Goal: Transaction & Acquisition: Purchase product/service

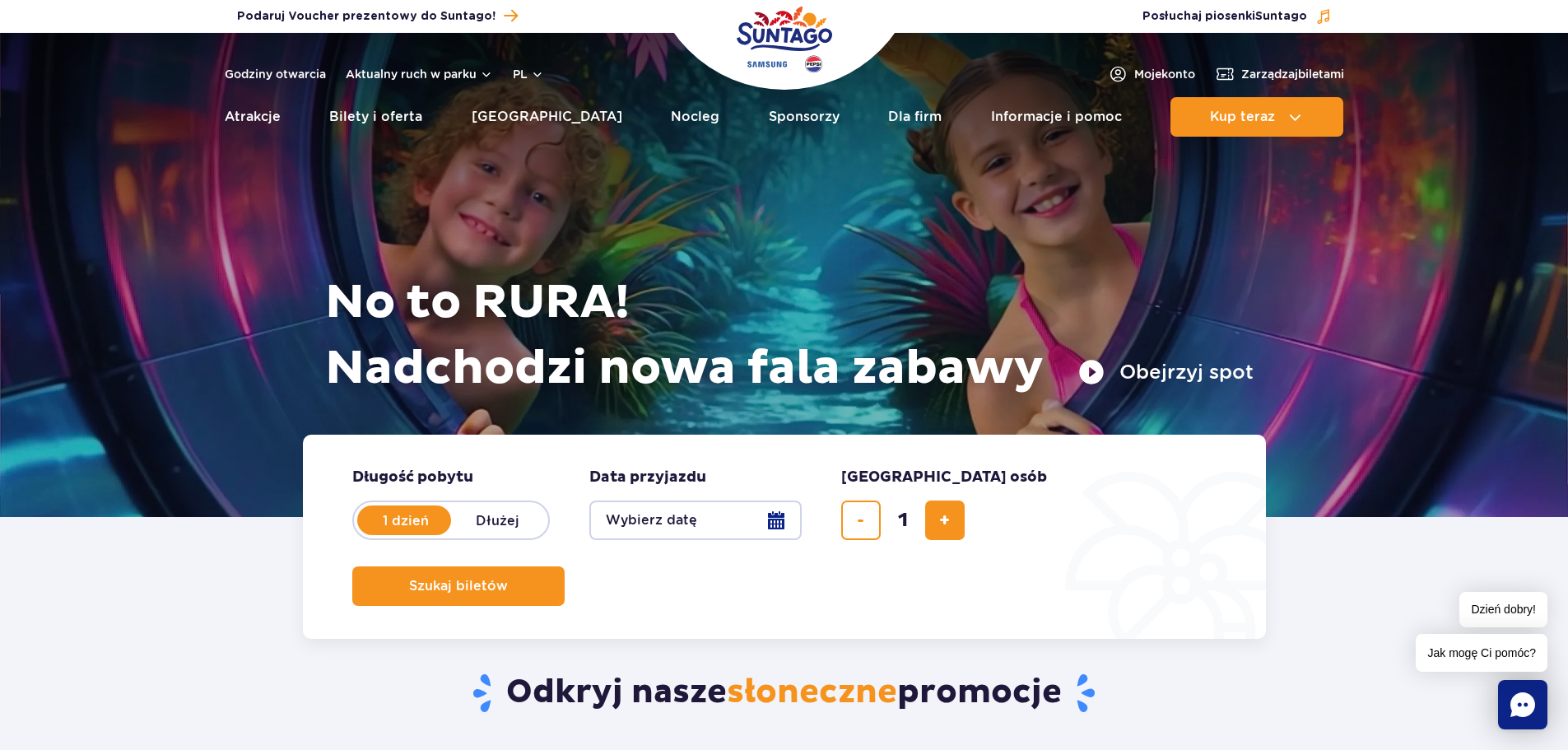
click at [772, 521] on button "Wybierz datę" at bounding box center [696, 519] width 213 height 39
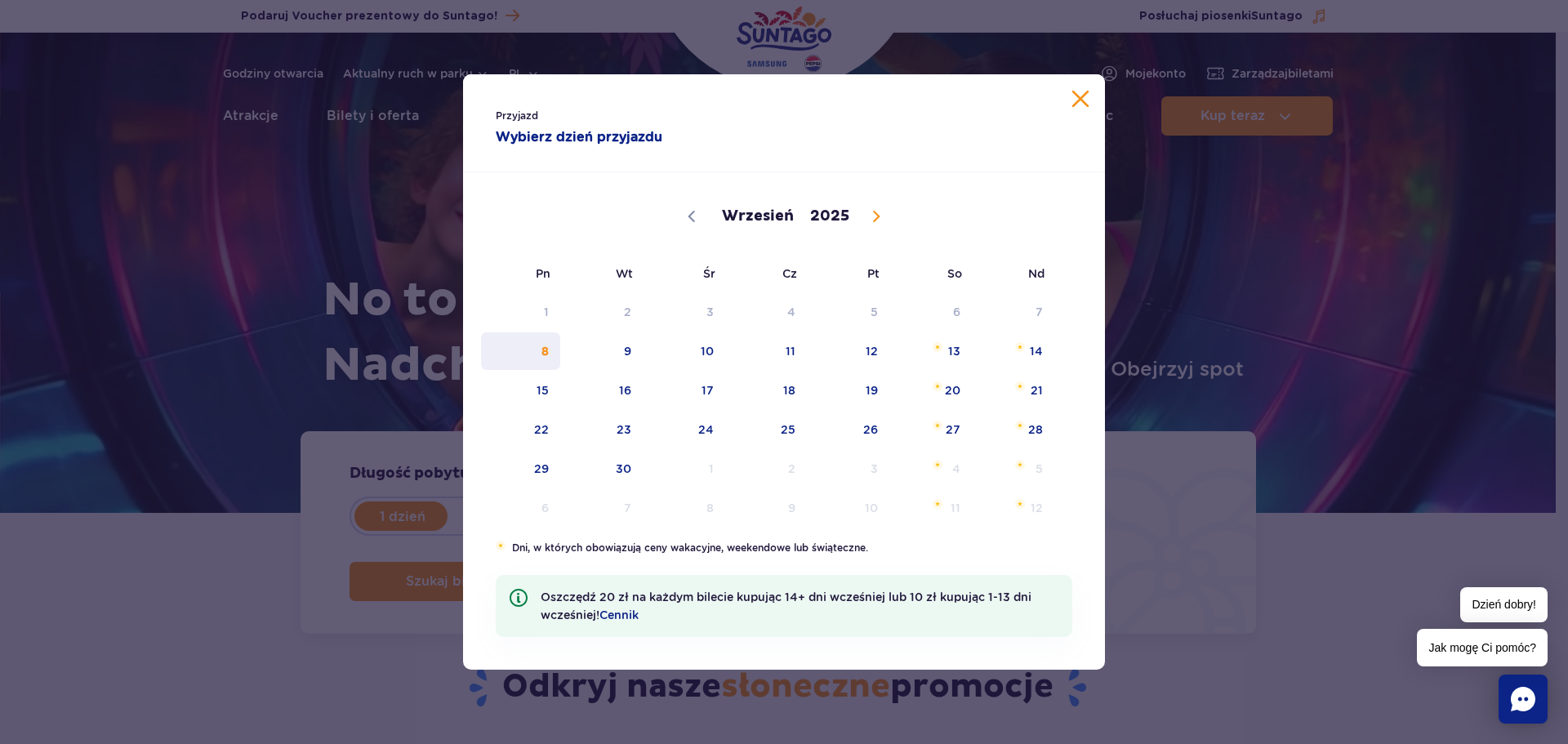
click at [545, 356] on span "8" at bounding box center [520, 351] width 82 height 38
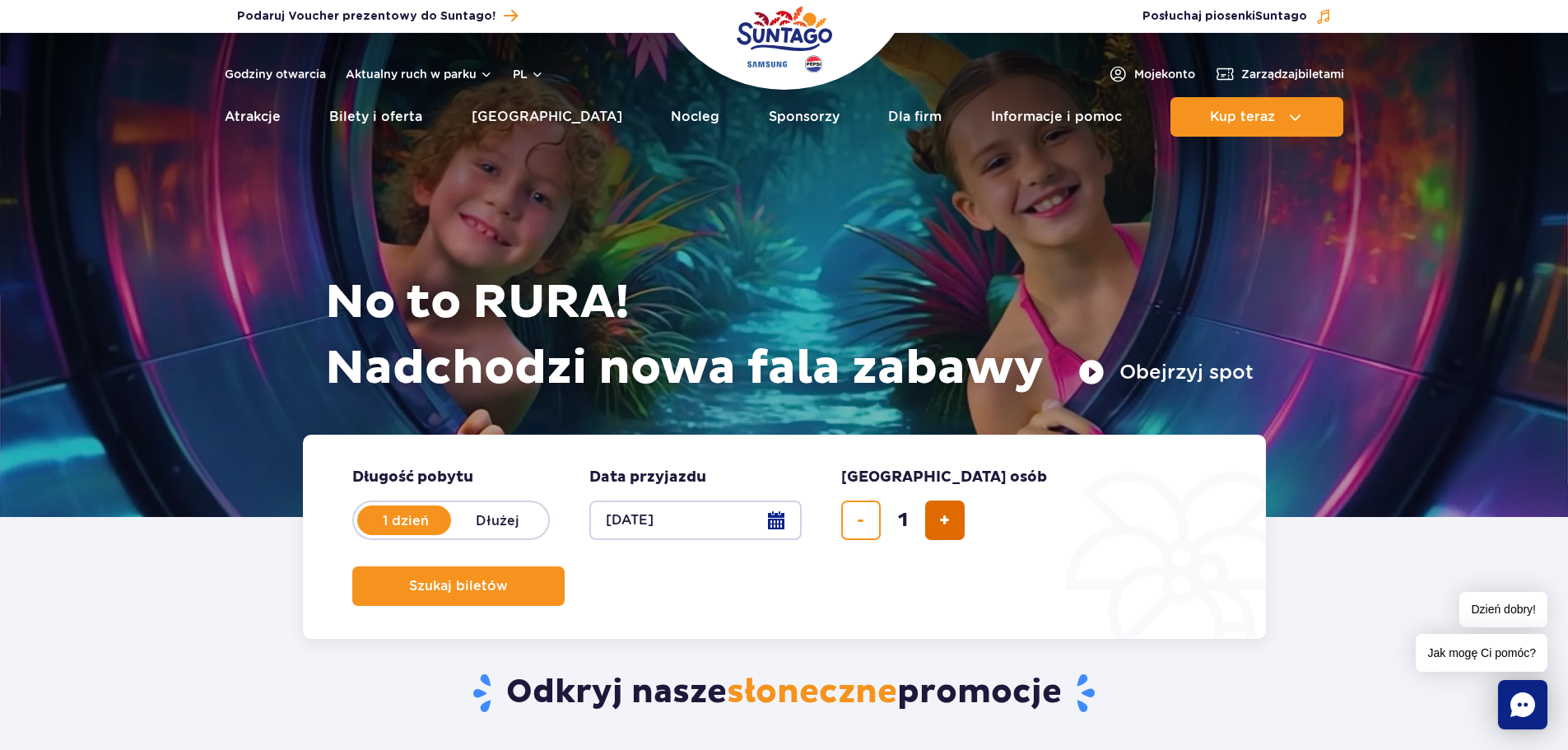
click at [951, 519] on button "dodaj bilet" at bounding box center [945, 519] width 39 height 39
type input "4"
click at [501, 578] on span "Szukaj biletów" at bounding box center [452, 586] width 99 height 15
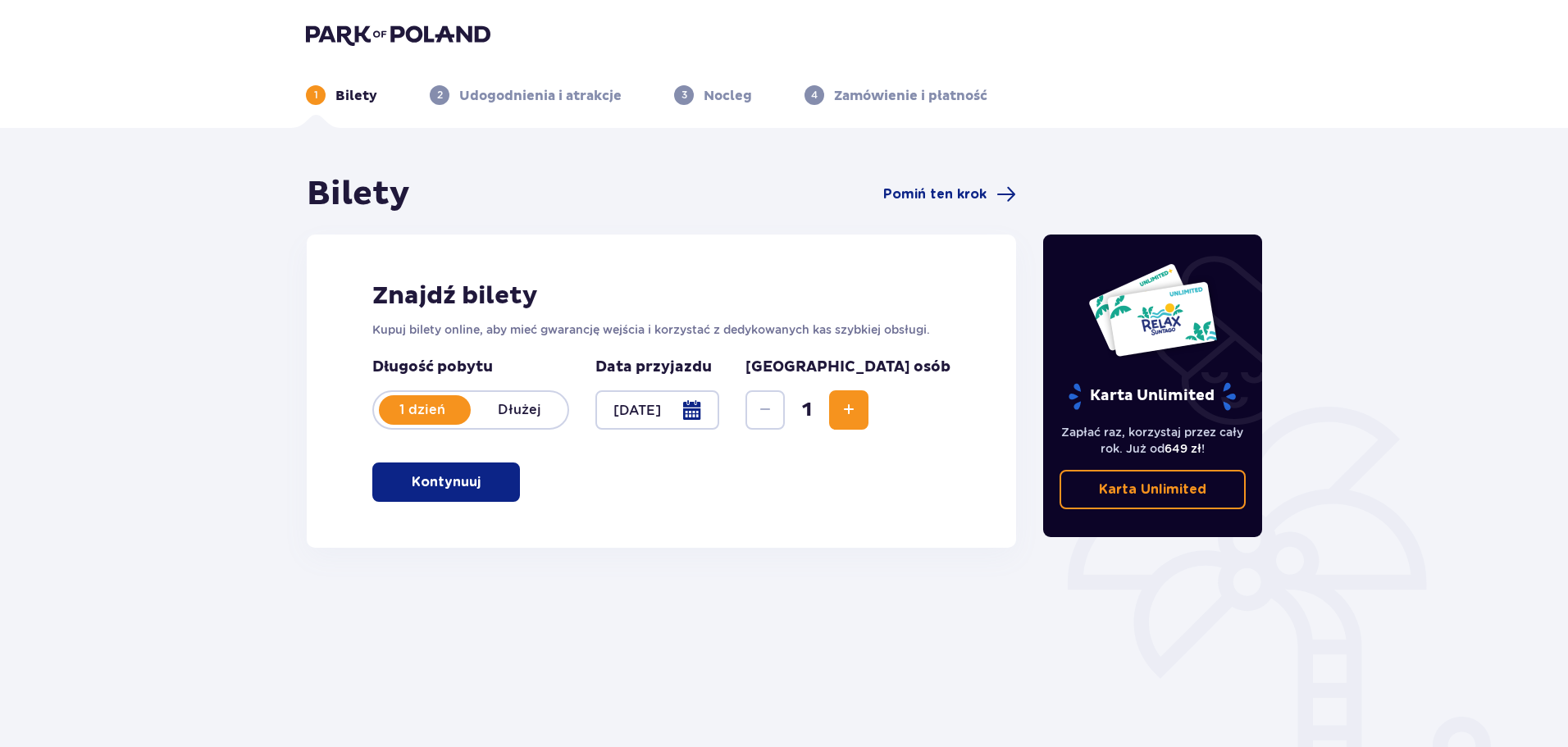
click at [498, 496] on button "Kontynuuj" at bounding box center [446, 481] width 147 height 39
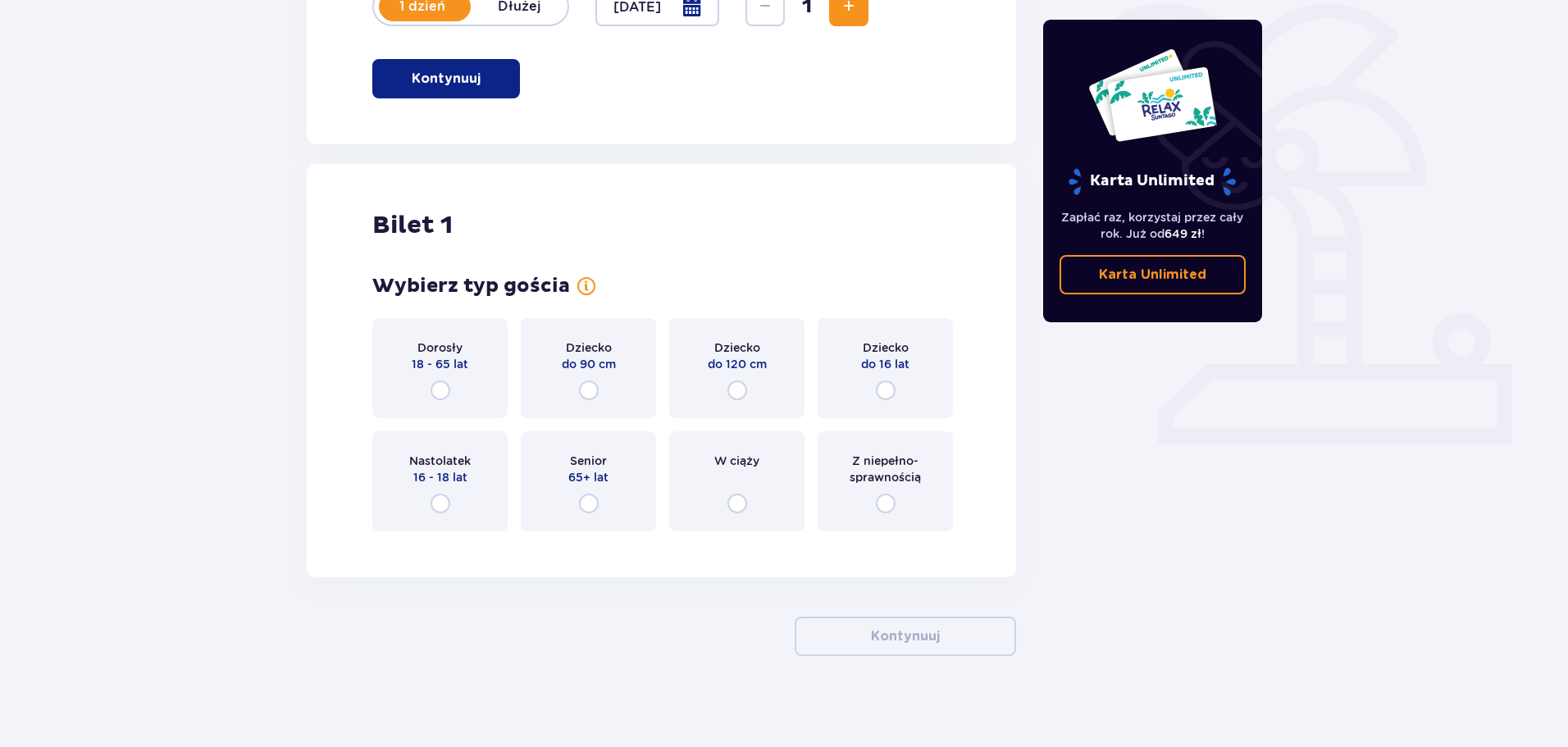
scroll to position [411, 0]
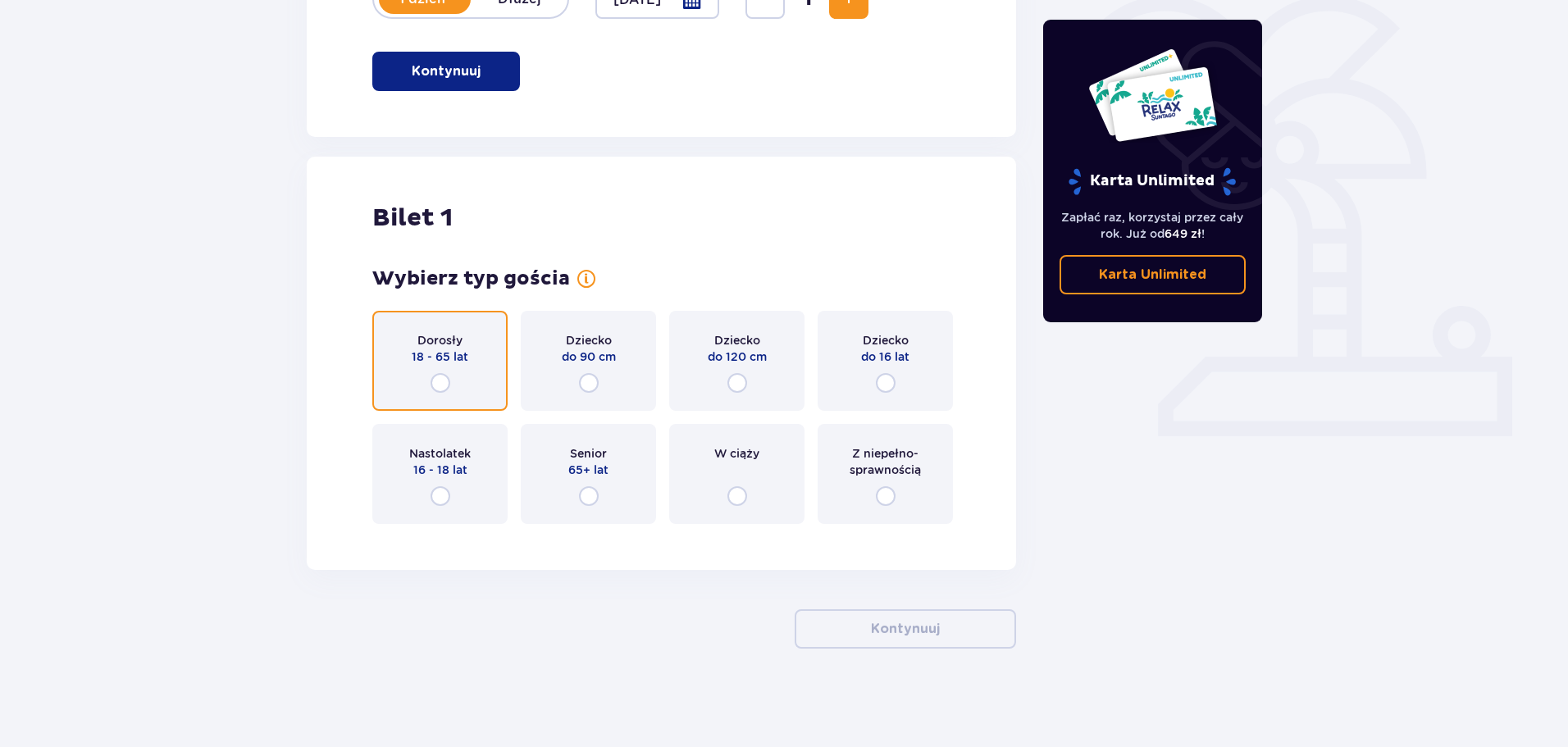
click at [448, 381] on input "radio" at bounding box center [440, 382] width 20 height 20
radio input "true"
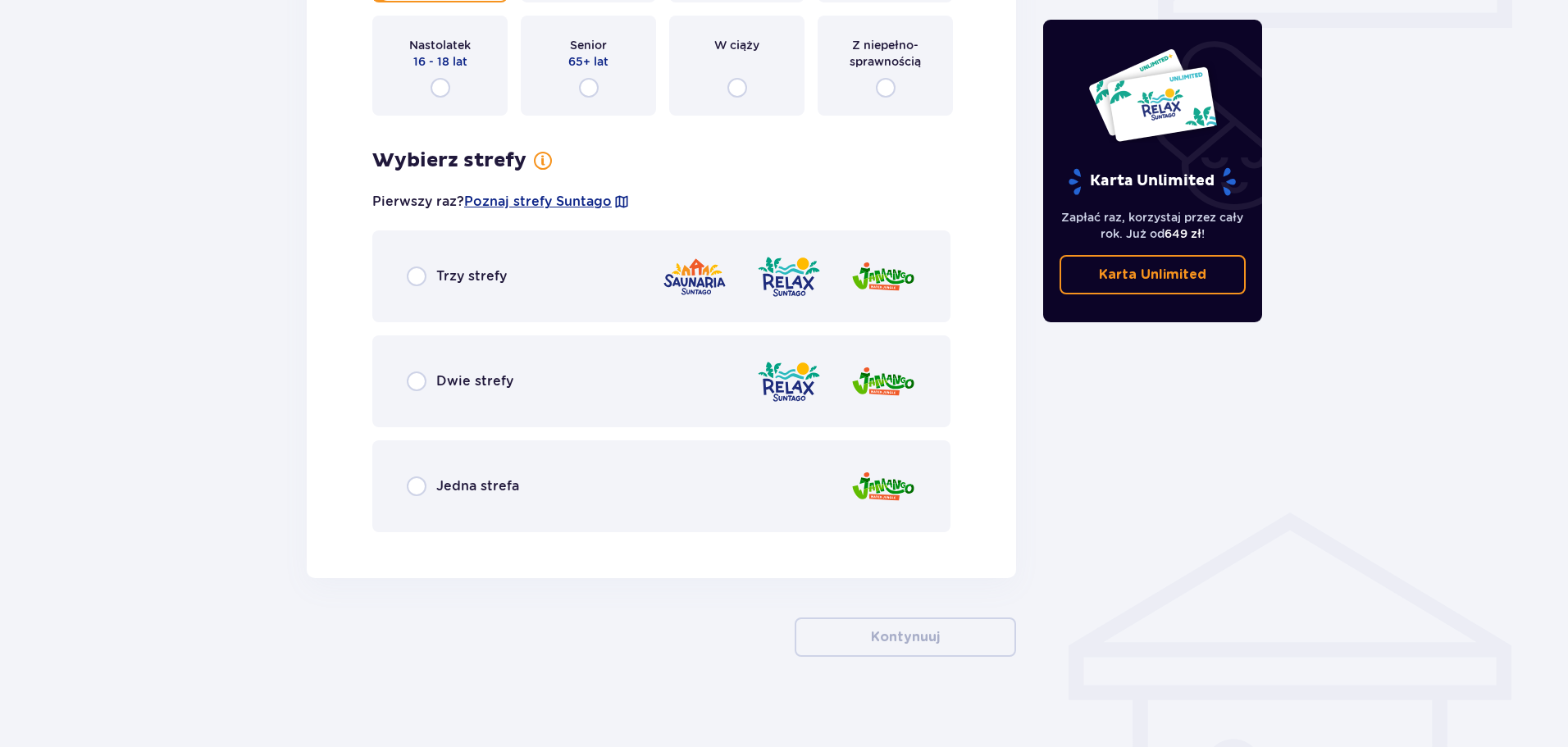
scroll to position [827, 0]
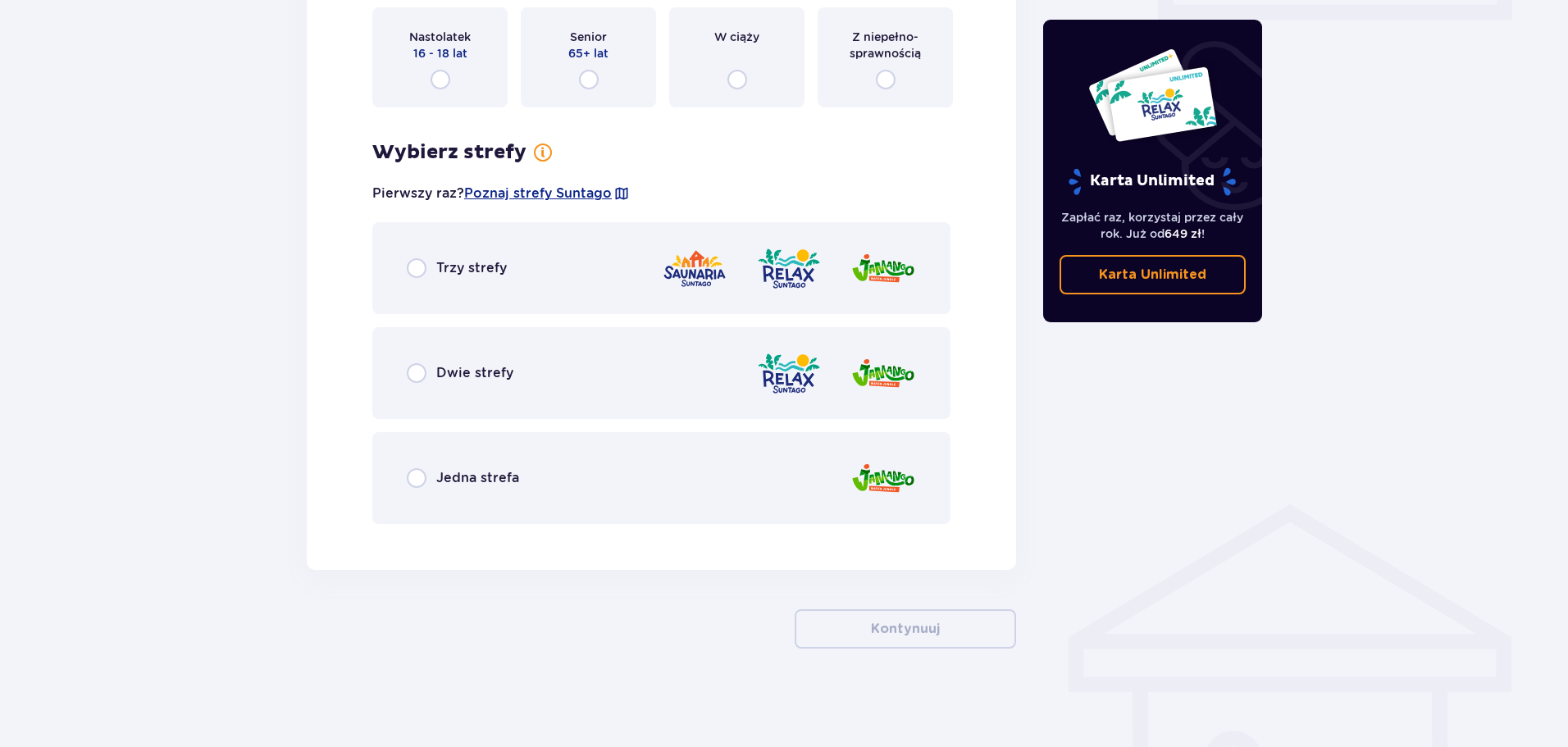
click at [429, 270] on div "Trzy strefy" at bounding box center [456, 268] width 100 height 20
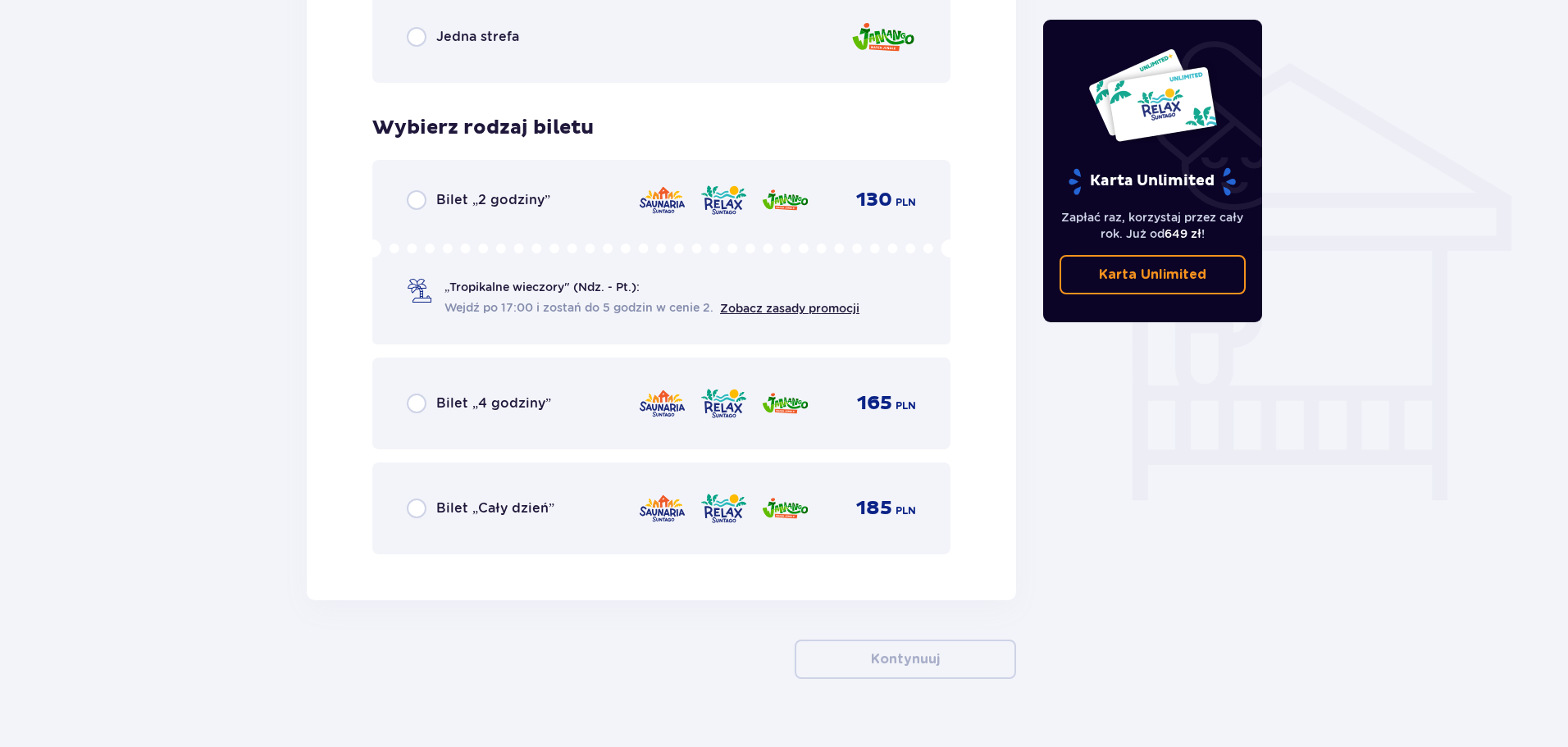
scroll to position [1298, 0]
